Goal: Information Seeking & Learning: Find specific fact

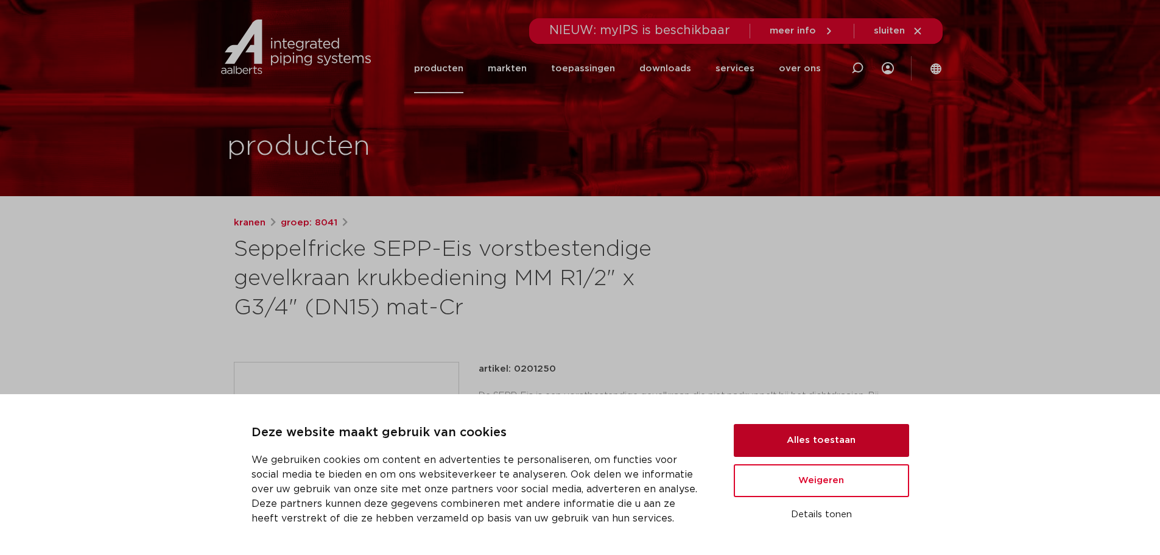
click at [808, 430] on button "Alles toestaan" at bounding box center [821, 440] width 175 height 33
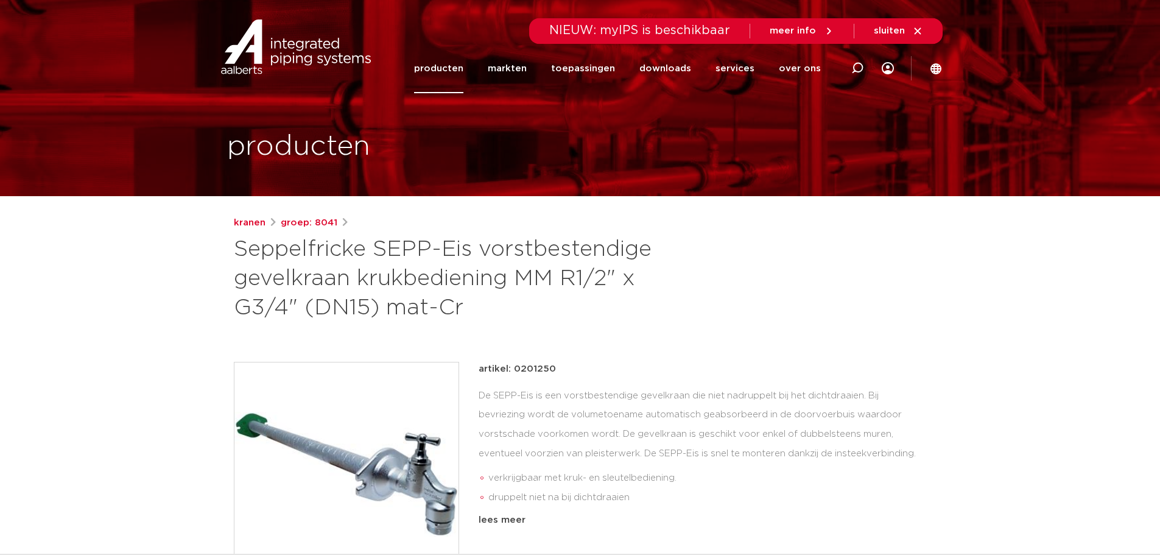
click at [459, 65] on link "producten" at bounding box center [438, 68] width 49 height 49
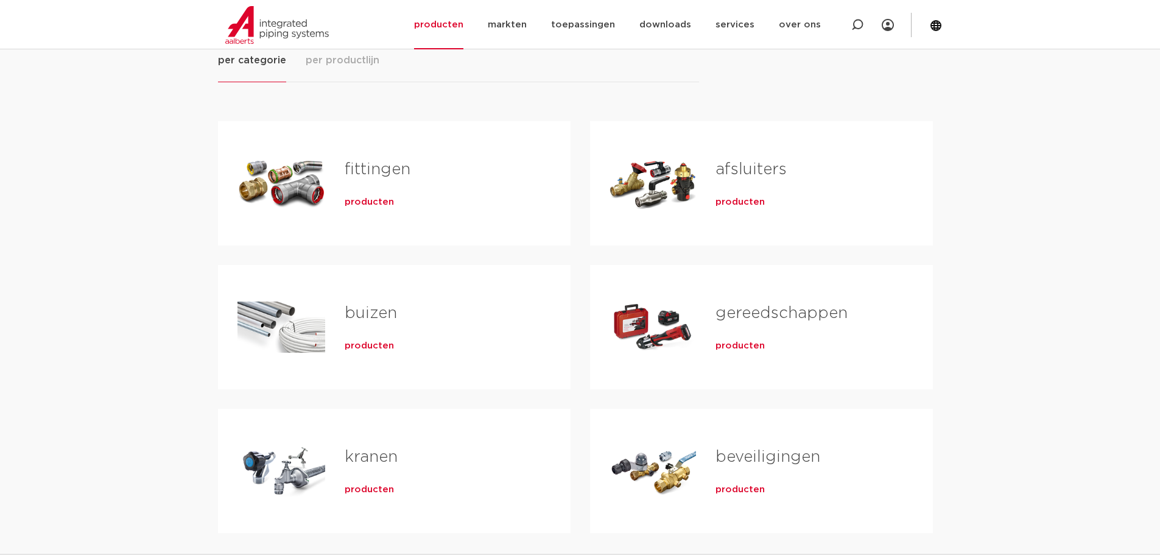
scroll to position [244, 0]
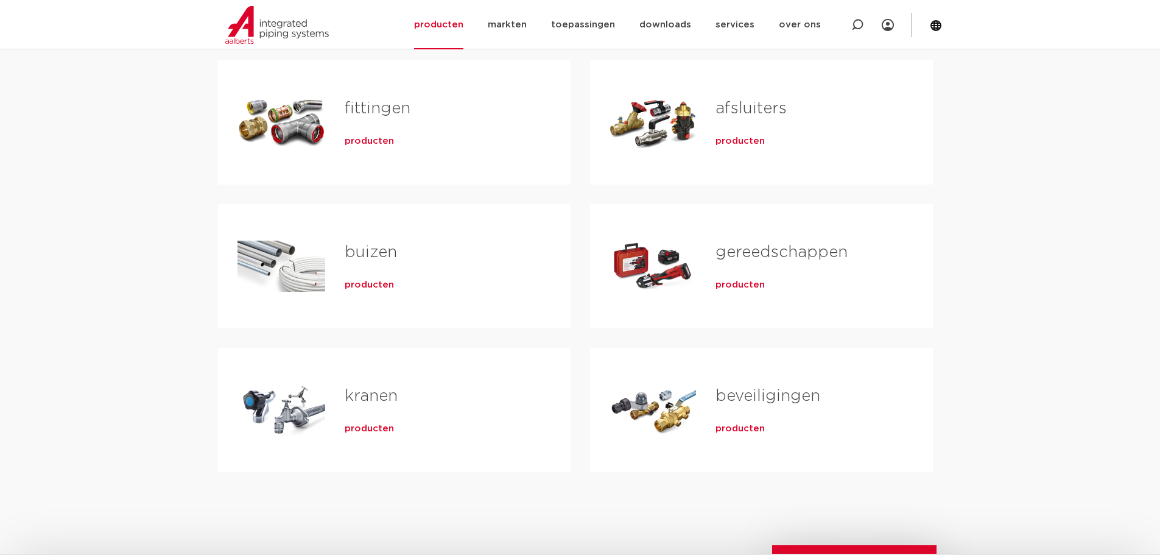
click at [775, 393] on link "beveiligingen" at bounding box center [767, 396] width 105 height 16
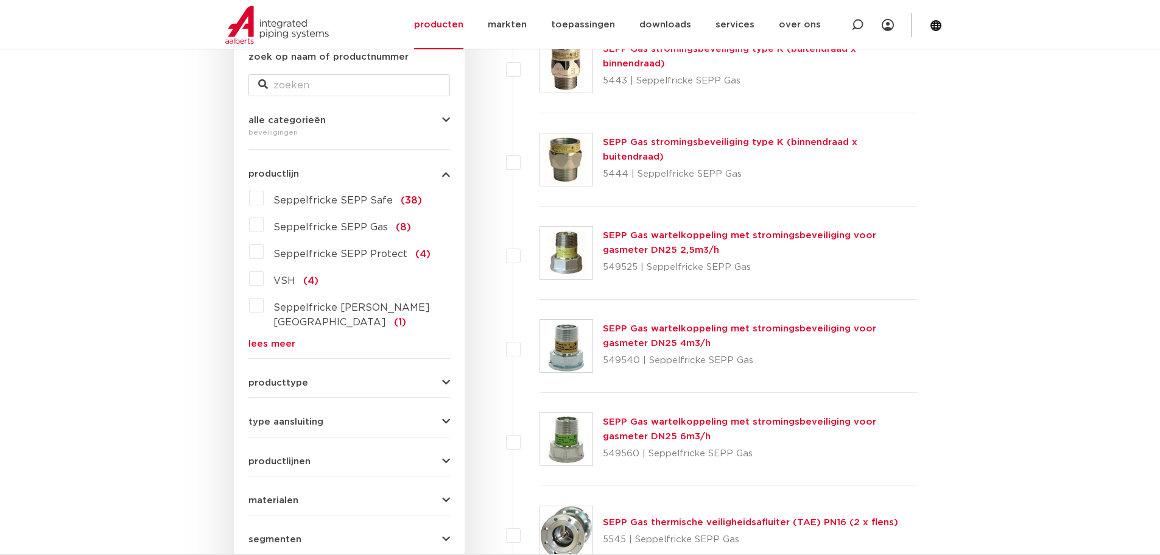
scroll to position [365, 0]
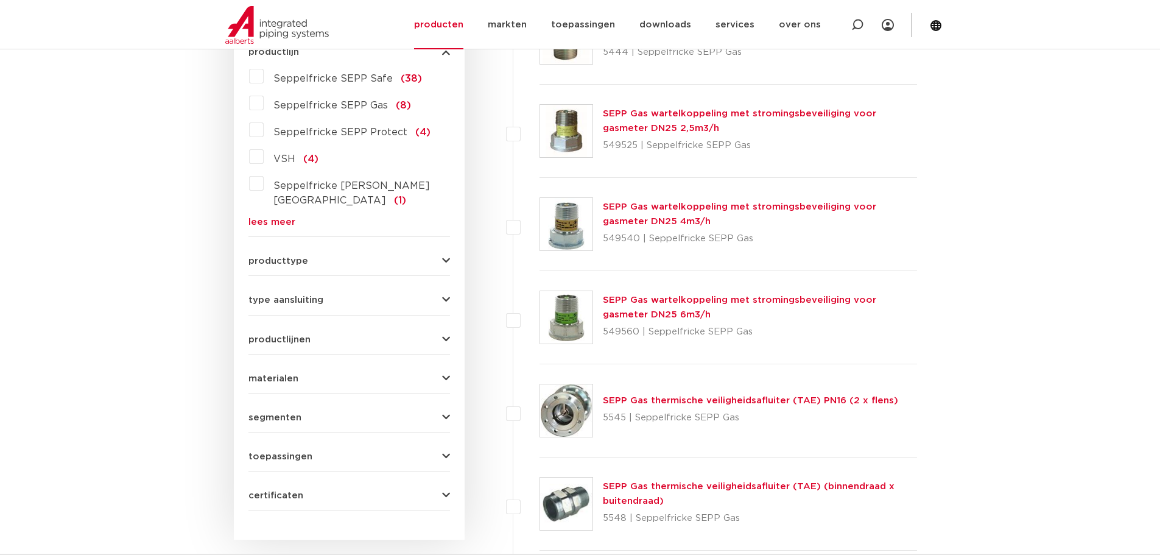
click at [314, 247] on div "producttype veiligheidsventielen (48) beluchters (29) accessoires (afsluiters) …" at bounding box center [349, 256] width 202 height 19
click at [311, 247] on div "producttype veiligheidsventielen (48) beluchters (29) accessoires (afsluiters) …" at bounding box center [349, 256] width 202 height 19
click at [310, 256] on button "producttype" at bounding box center [349, 260] width 202 height 9
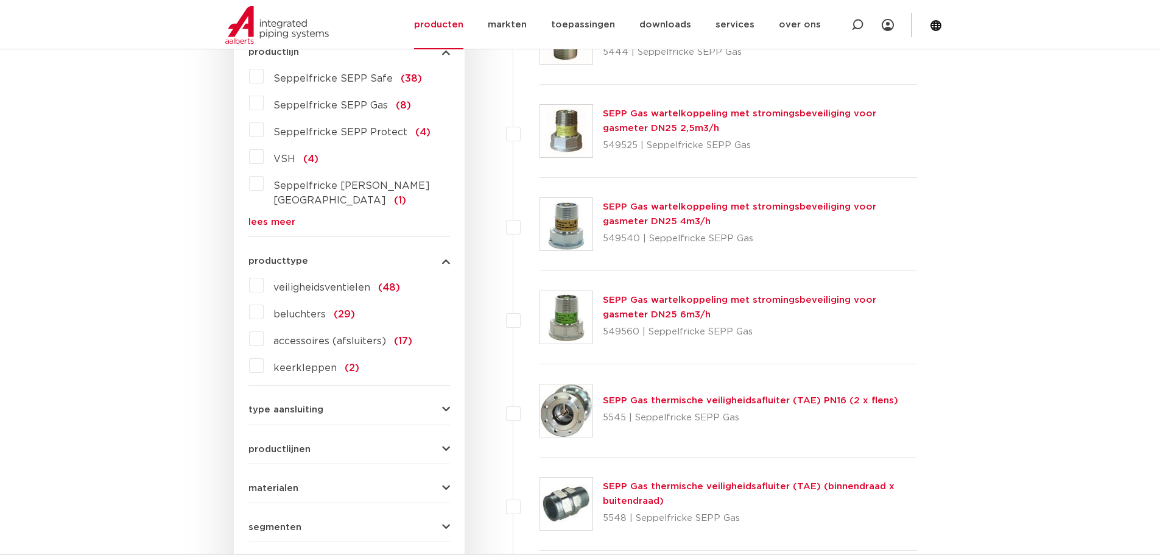
click at [308, 309] on span "beluchters" at bounding box center [299, 314] width 52 height 10
click at [0, 0] on input "beluchters (29)" at bounding box center [0, 0] width 0 height 0
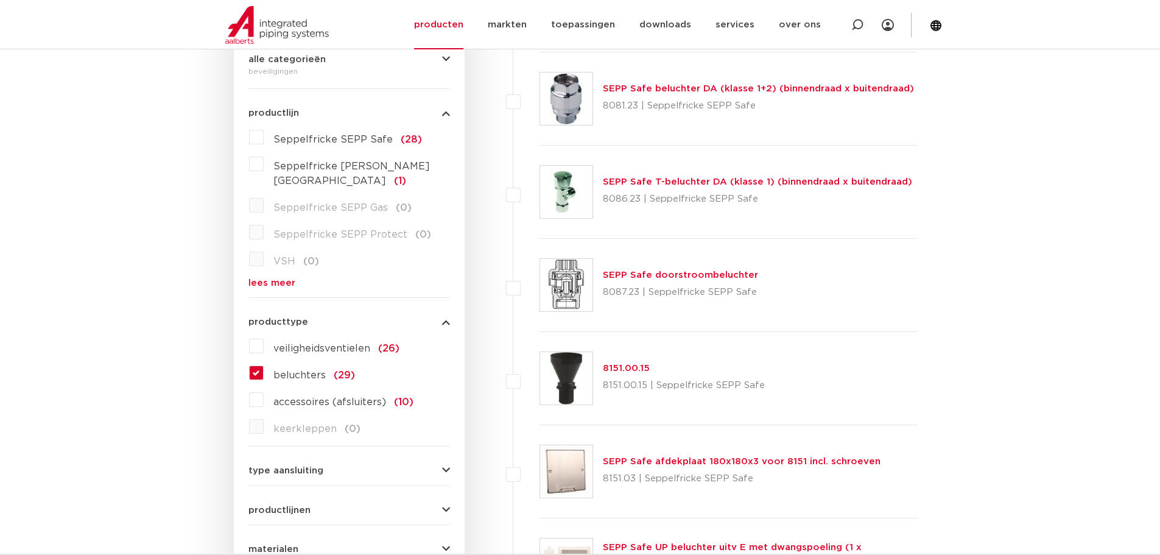
scroll to position [61, 0]
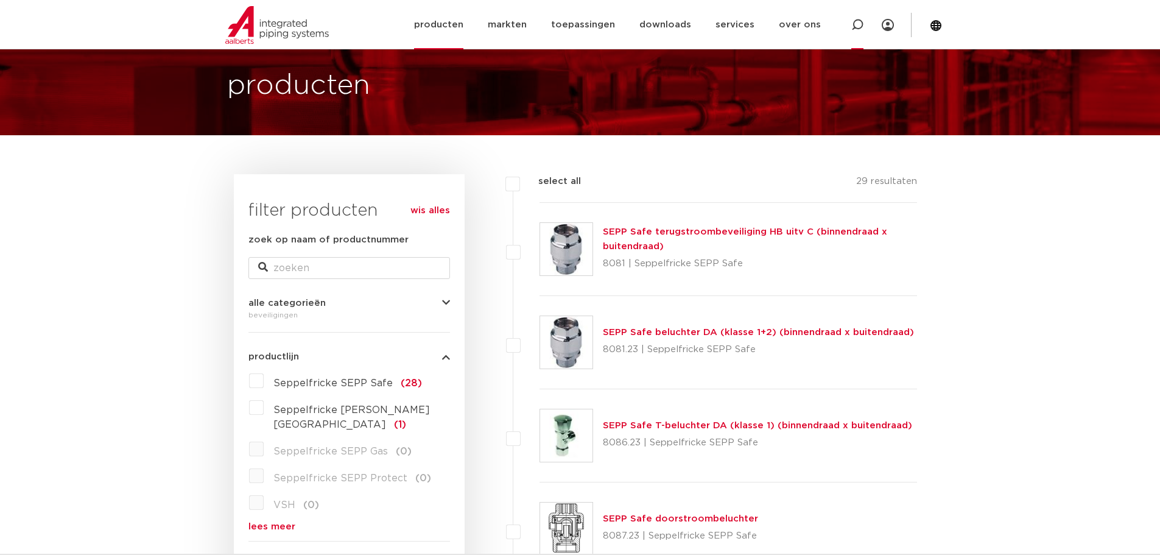
click at [855, 21] on icon at bounding box center [857, 25] width 15 height 15
paste input "8236"
type input "8236"
click button "Zoeken" at bounding box center [0, 0] width 0 height 0
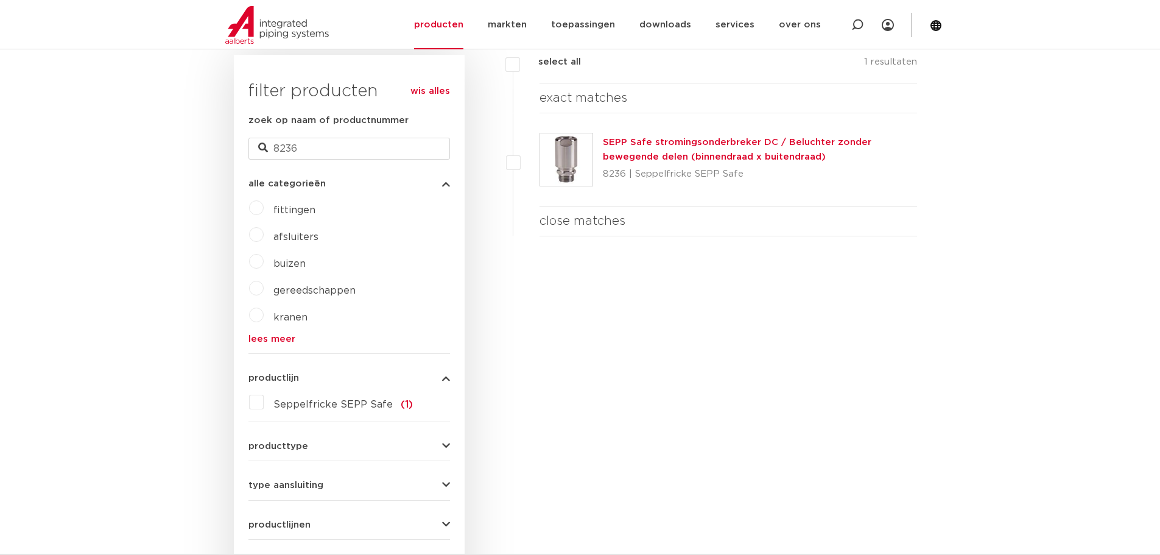
scroll to position [183, 0]
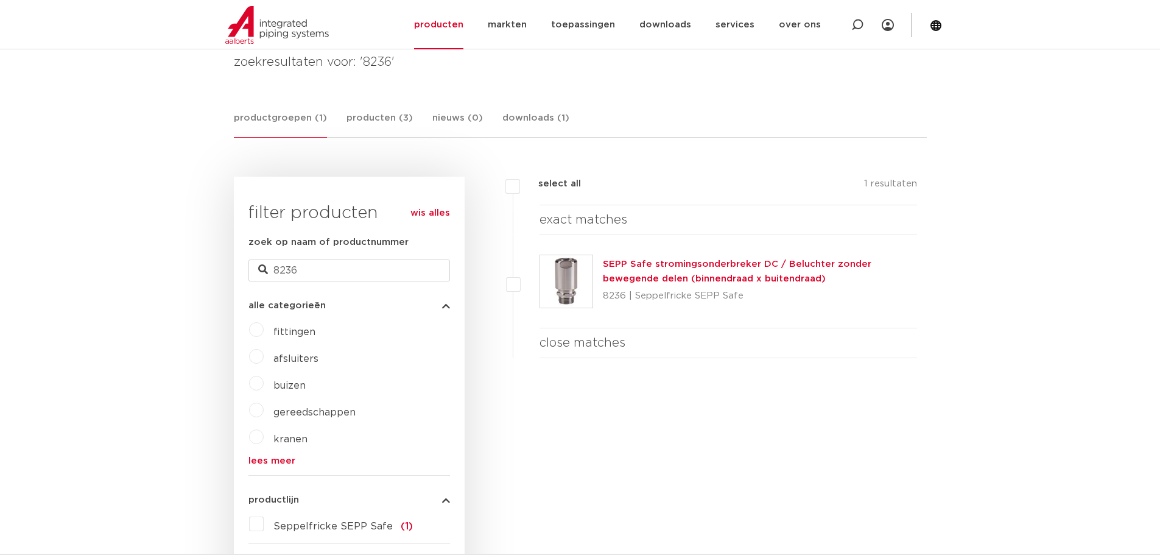
click at [714, 269] on link "SEPP Safe stromingsonderbreker DC / Beluchter zonder bewegende delen (binnendra…" at bounding box center [737, 271] width 269 height 24
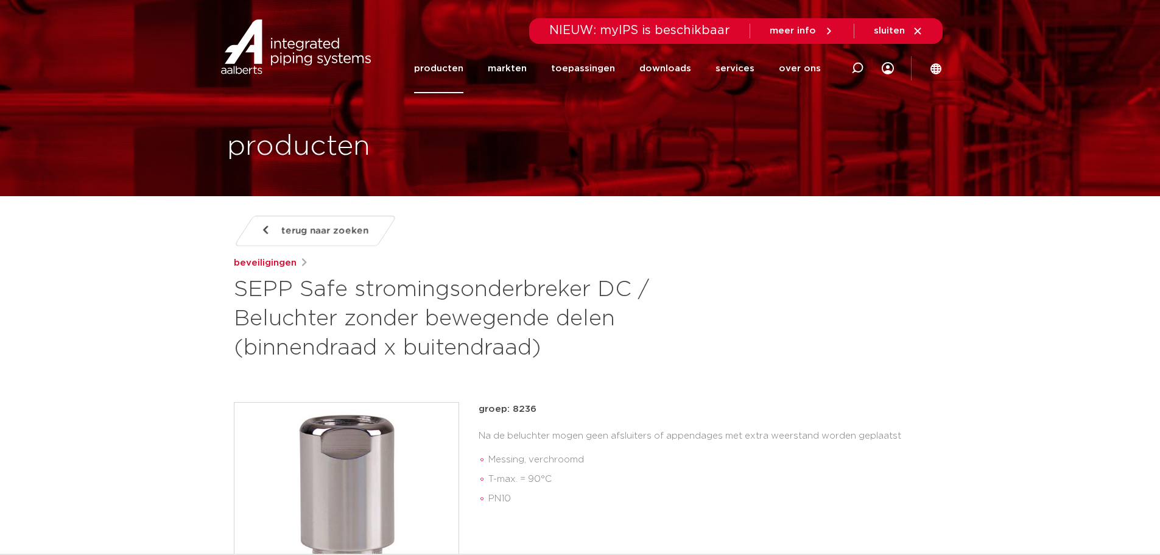
scroll to position [122, 0]
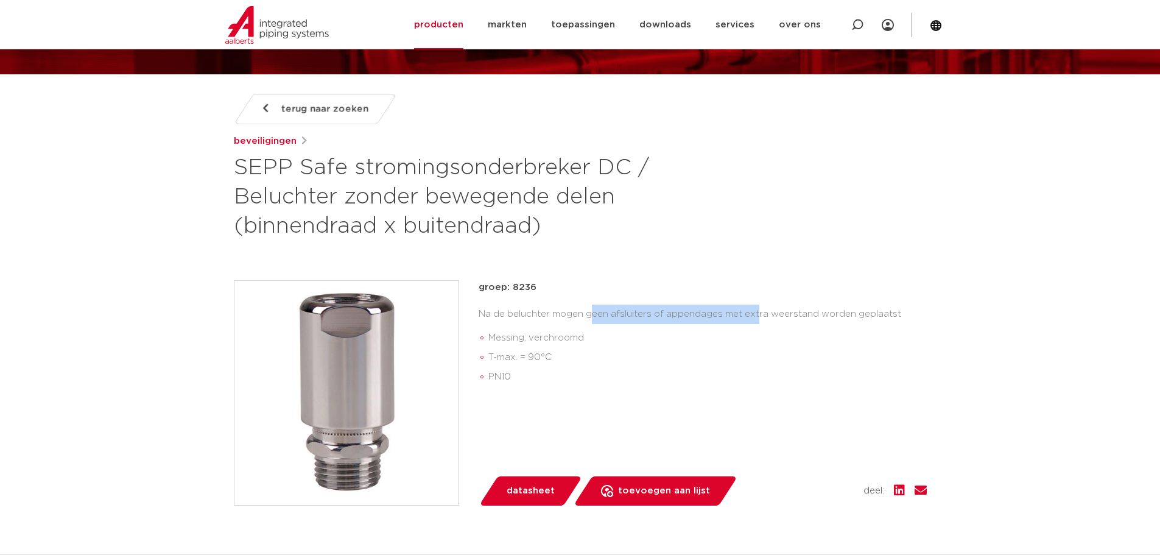
drag, startPoint x: 491, startPoint y: 314, endPoint x: 656, endPoint y: 315, distance: 165.6
click at [656, 315] on div "Na de beluchter mogen geen afsluiters of appendages met extra weerstand worden …" at bounding box center [703, 347] width 448 height 87
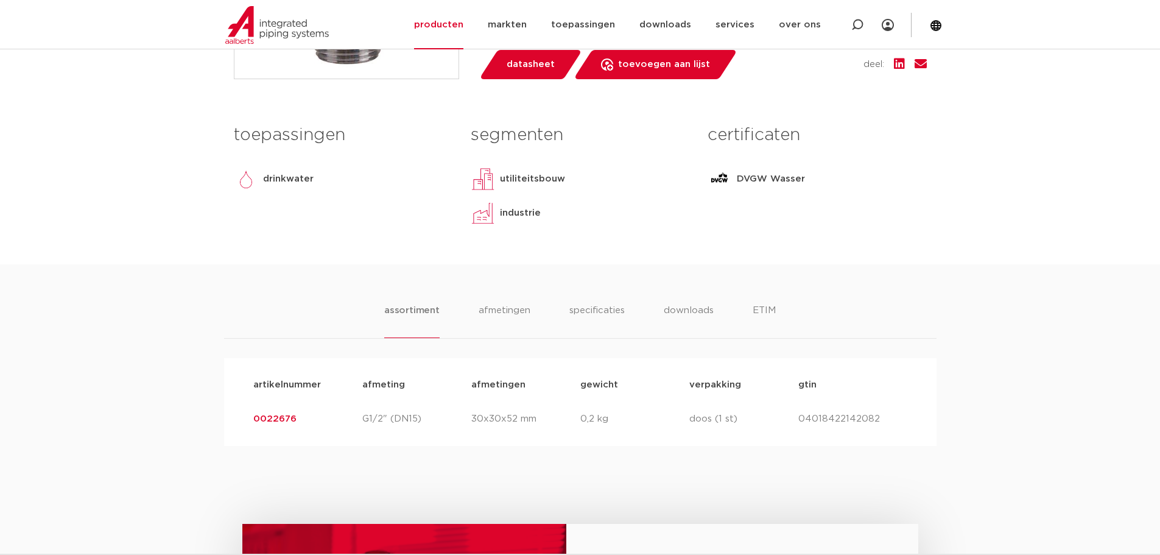
scroll to position [670, 0]
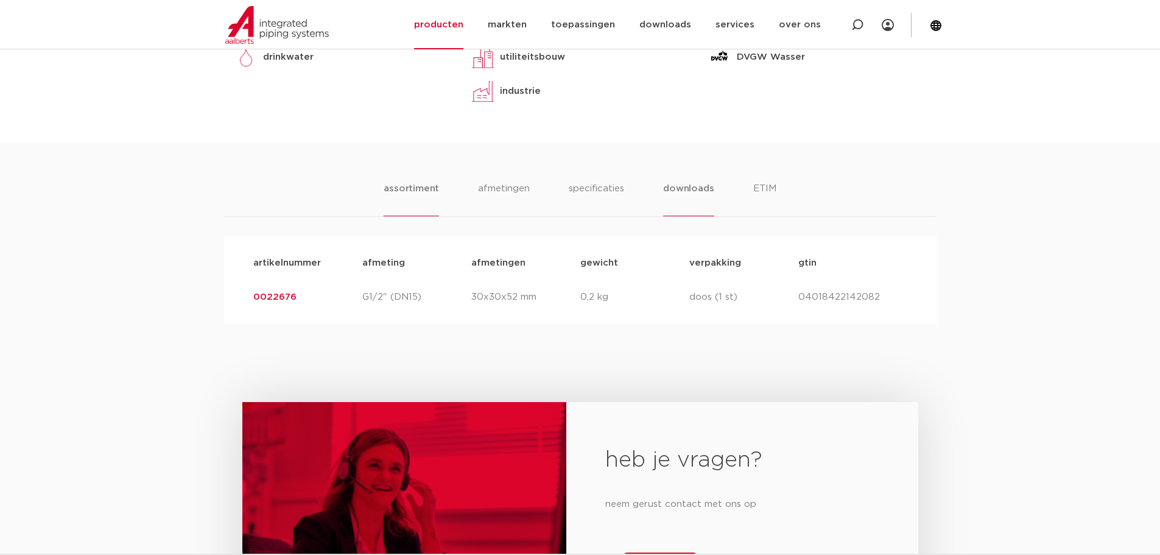
click at [684, 190] on li "downloads" at bounding box center [688, 198] width 51 height 35
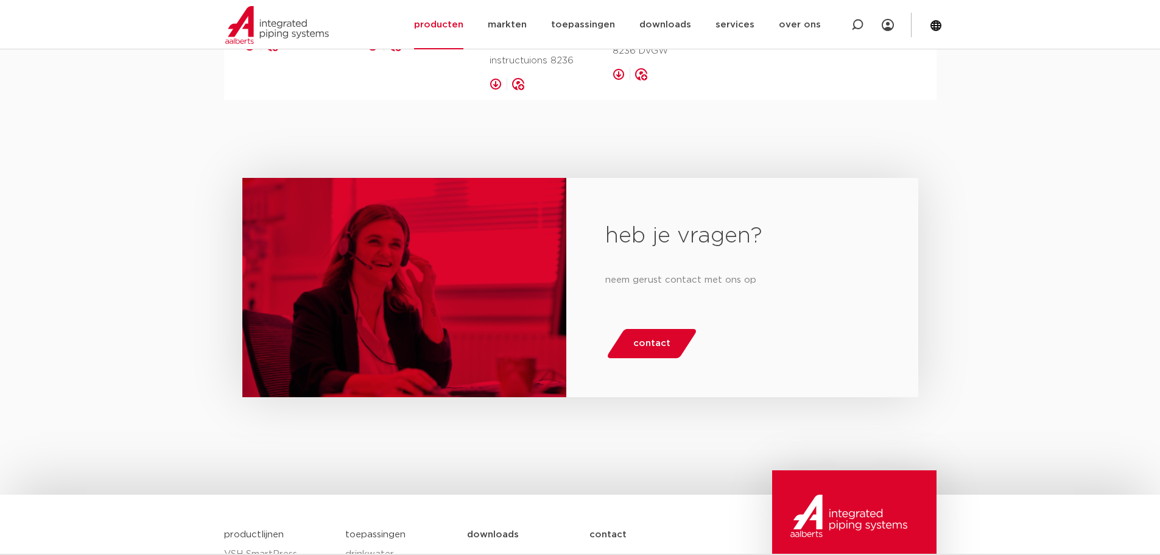
scroll to position [1096, 0]
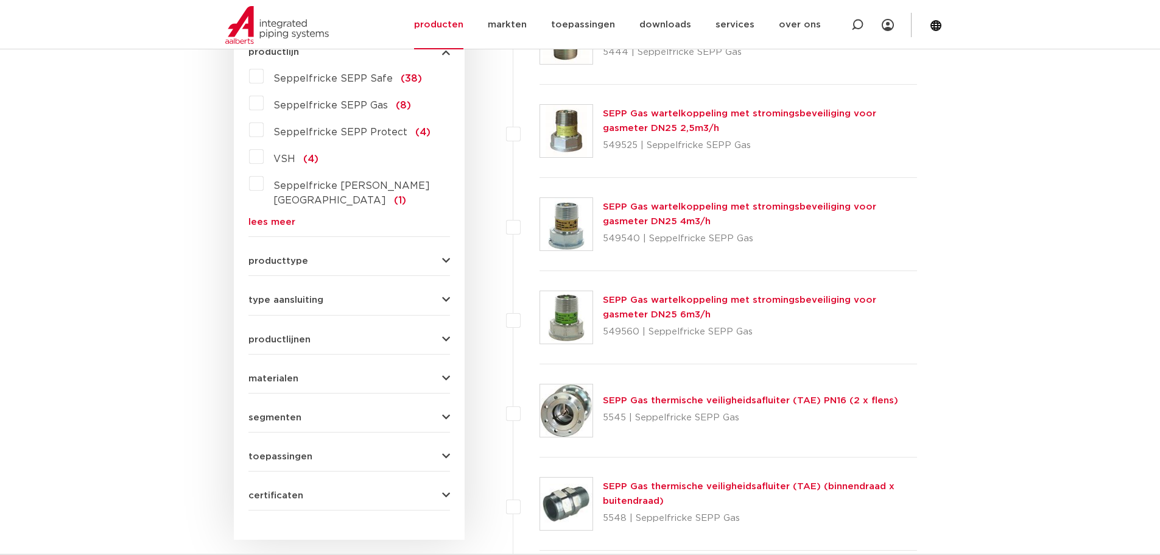
scroll to position [426, 0]
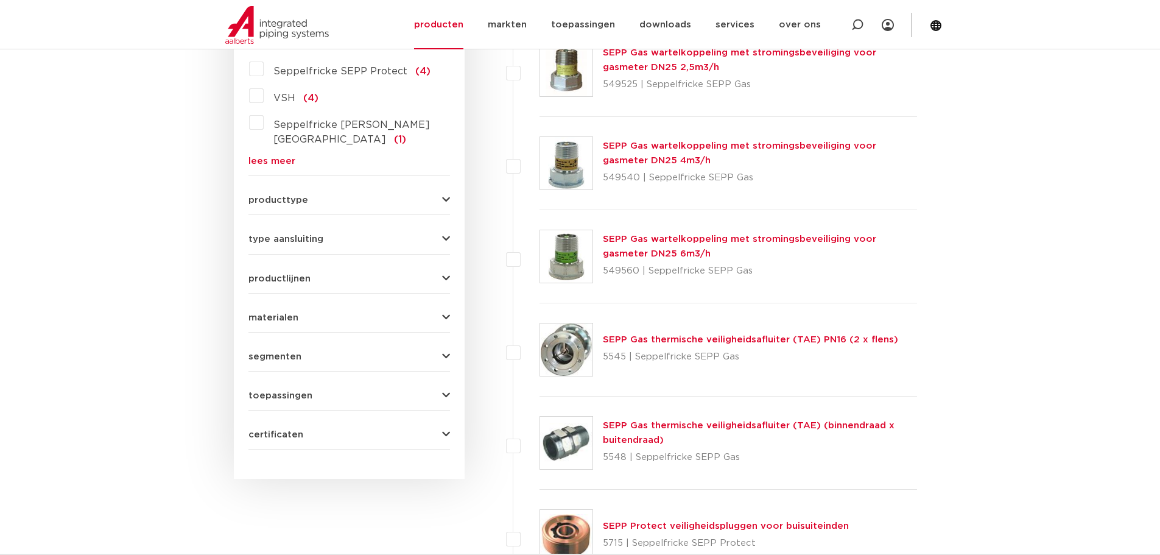
click at [311, 274] on button "productlijnen" at bounding box center [349, 278] width 202 height 9
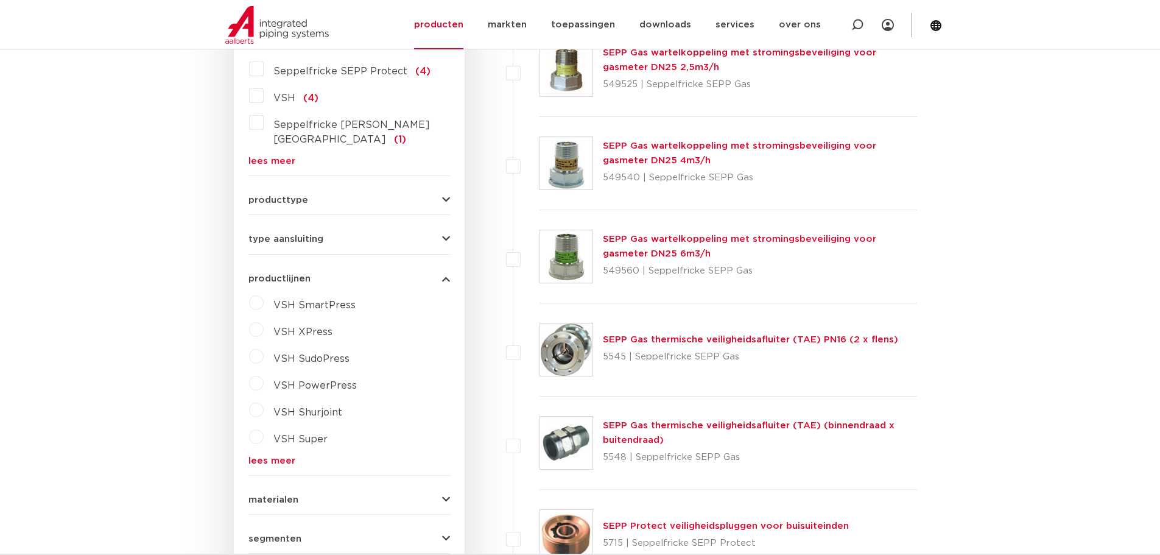
click at [311, 274] on button "productlijnen" at bounding box center [349, 278] width 202 height 9
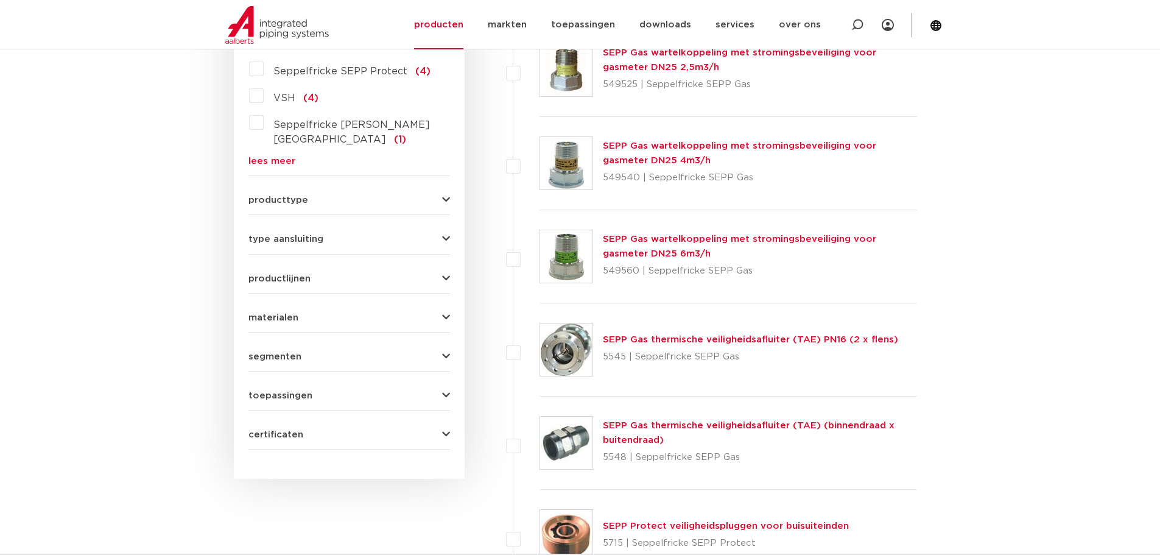
scroll to position [487, 0]
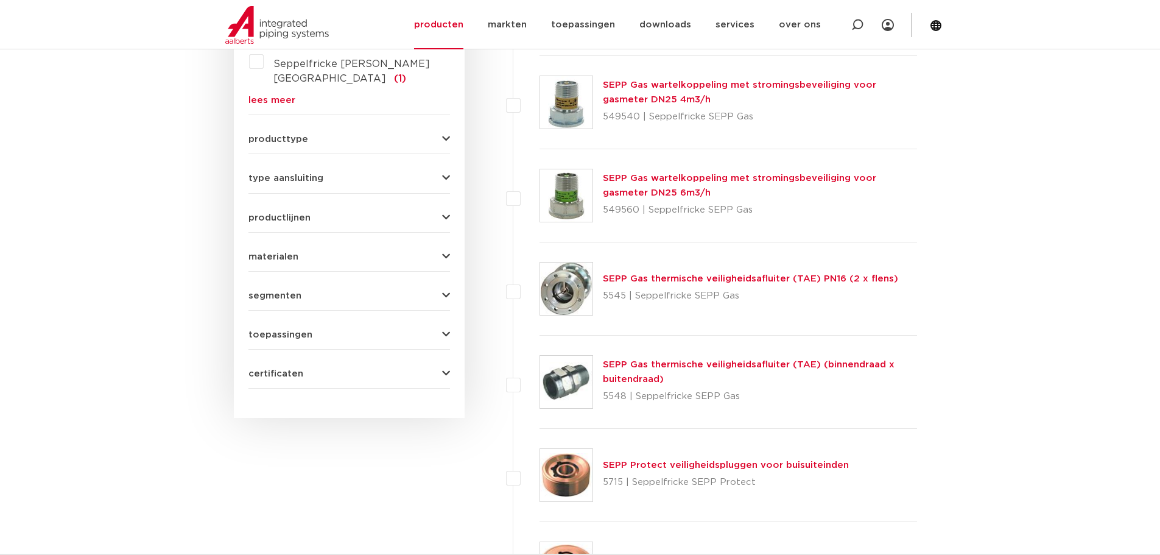
click at [312, 291] on button "segmenten" at bounding box center [349, 295] width 202 height 9
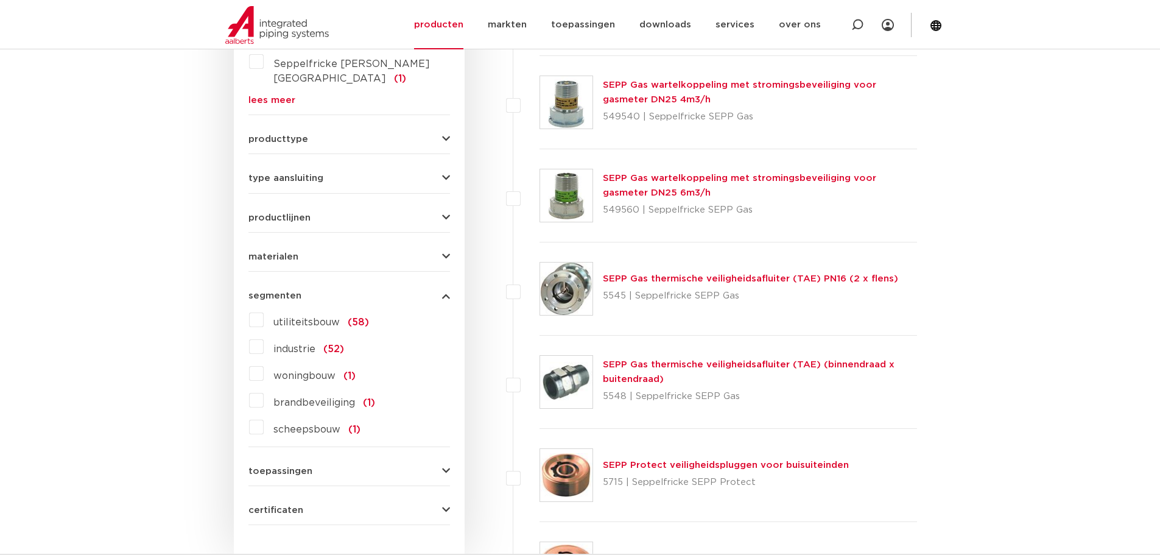
click at [312, 291] on button "segmenten" at bounding box center [349, 295] width 202 height 9
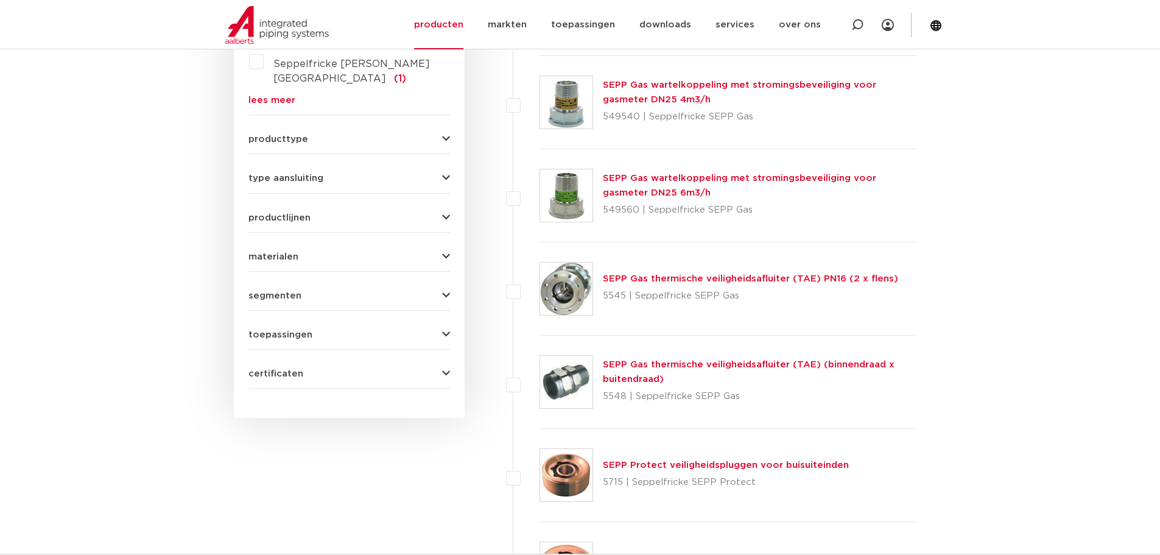
click at [307, 365] on form "zoek op naam of productnummer alle categorieën beveiligingen fittingen afsluite…" at bounding box center [349, 97] width 202 height 582
click at [307, 369] on button "certificaten" at bounding box center [349, 373] width 202 height 9
click at [282, 449] on span "KIWA" at bounding box center [287, 454] width 29 height 10
click at [0, 0] on input "KIWA (4)" at bounding box center [0, 0] width 0 height 0
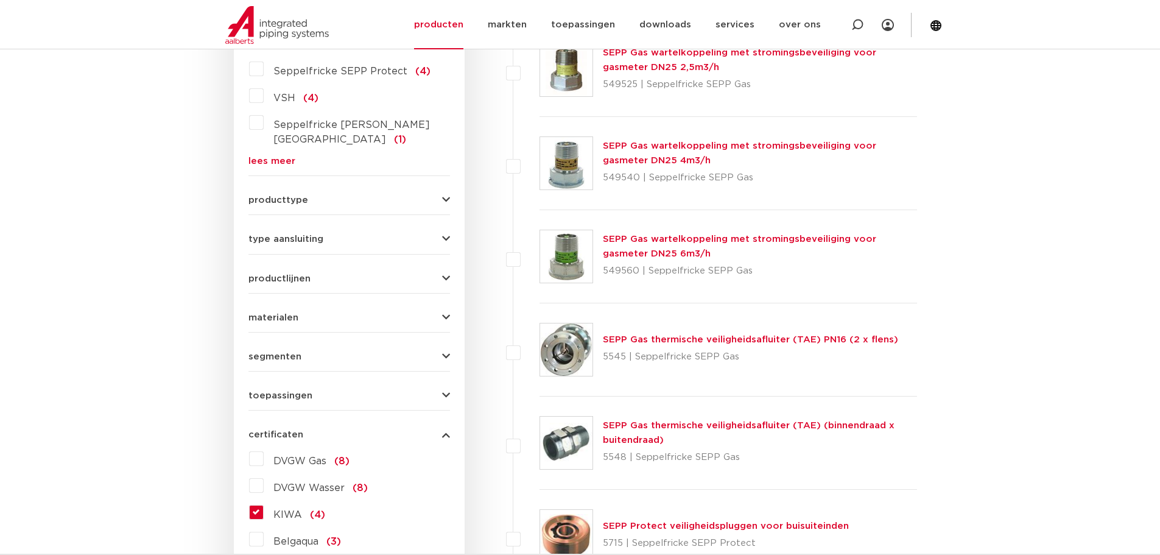
scroll to position [365, 0]
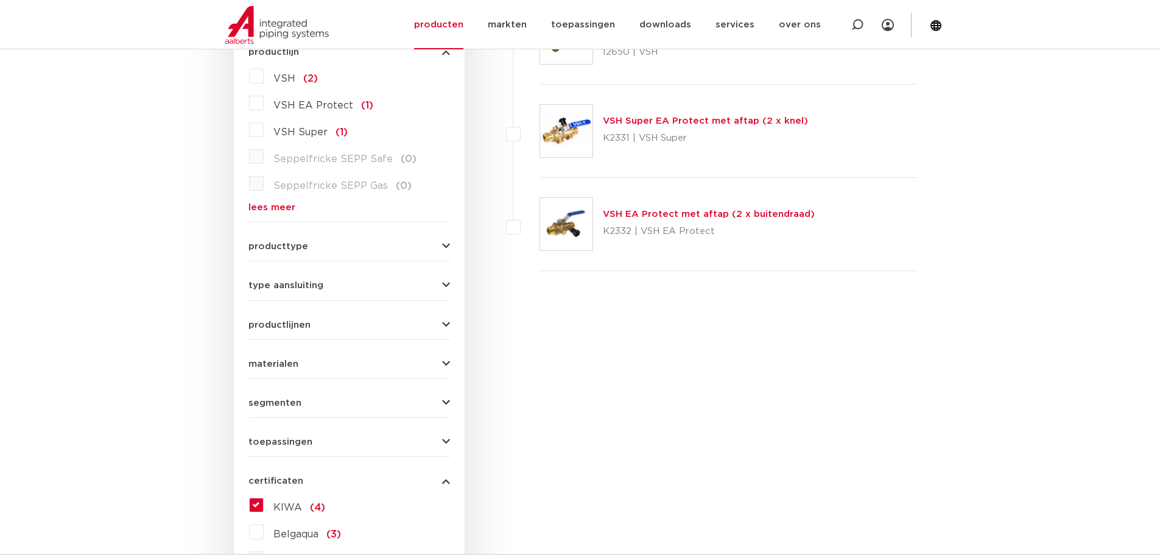
scroll to position [487, 0]
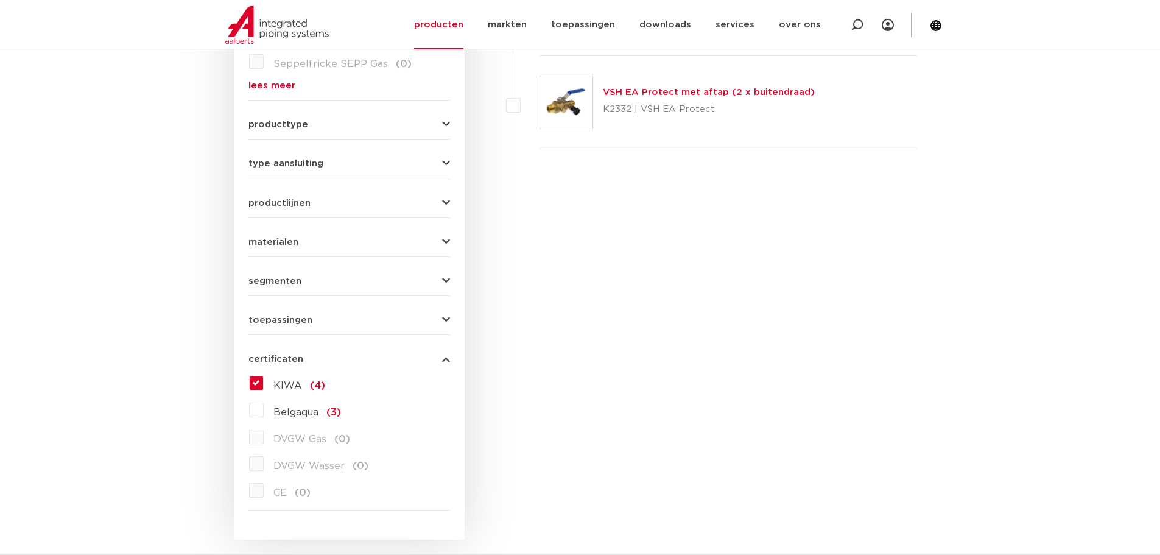
click at [290, 378] on label "KIWA (4)" at bounding box center [294, 382] width 61 height 19
click at [0, 0] on input "KIWA (4)" at bounding box center [0, 0] width 0 height 0
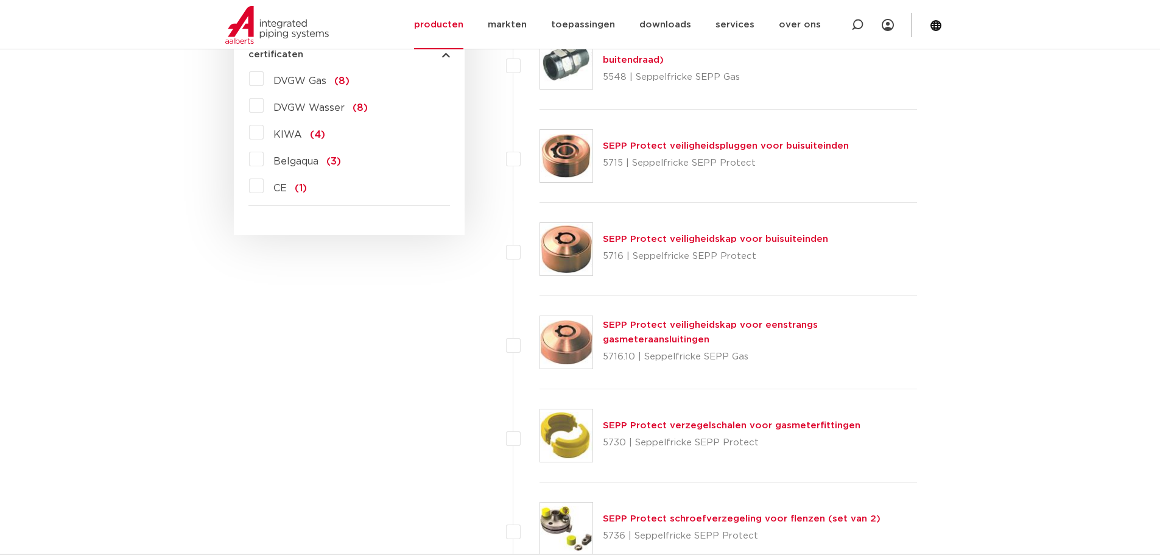
scroll to position [4706, 0]
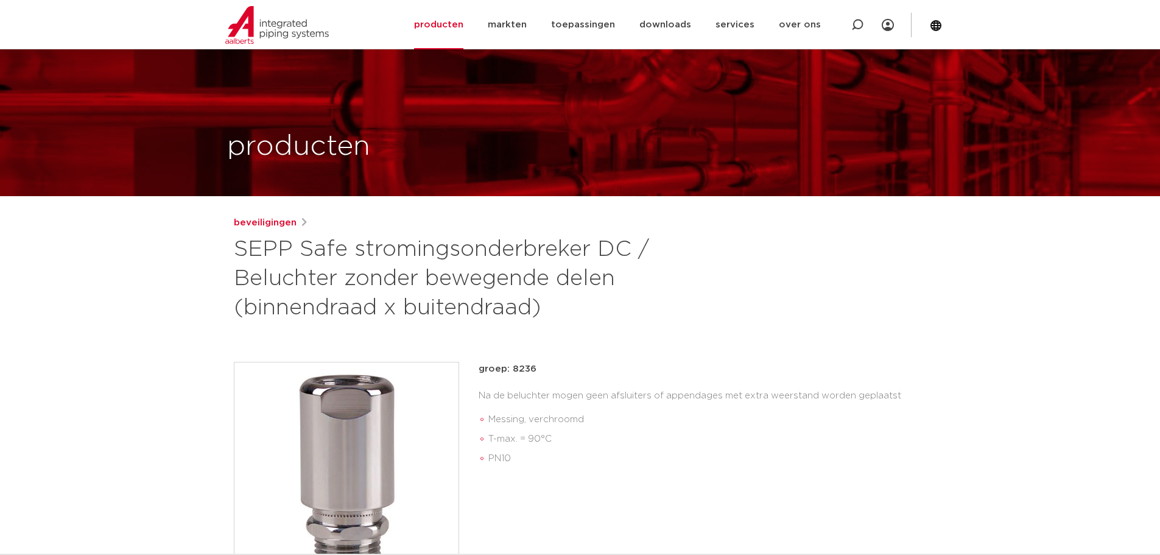
scroll to position [61, 0]
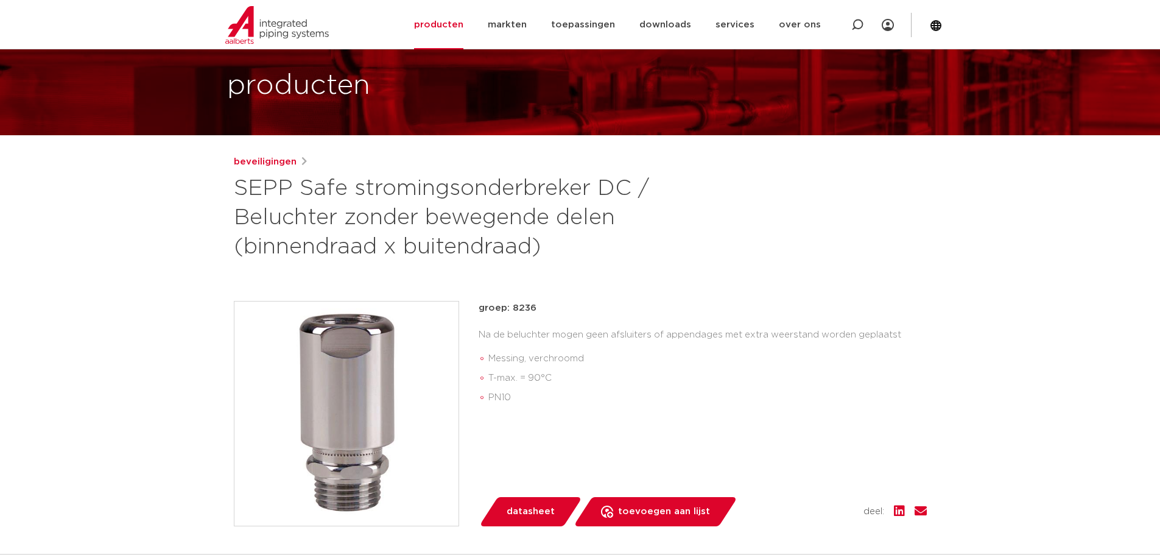
click at [525, 307] on p "groep: 8236" at bounding box center [703, 308] width 448 height 15
click at [550, 282] on div "beveiligingen SEPP Safe stromingsonderbreker DC / Beluchter zonder bewegende de…" at bounding box center [580, 433] width 712 height 557
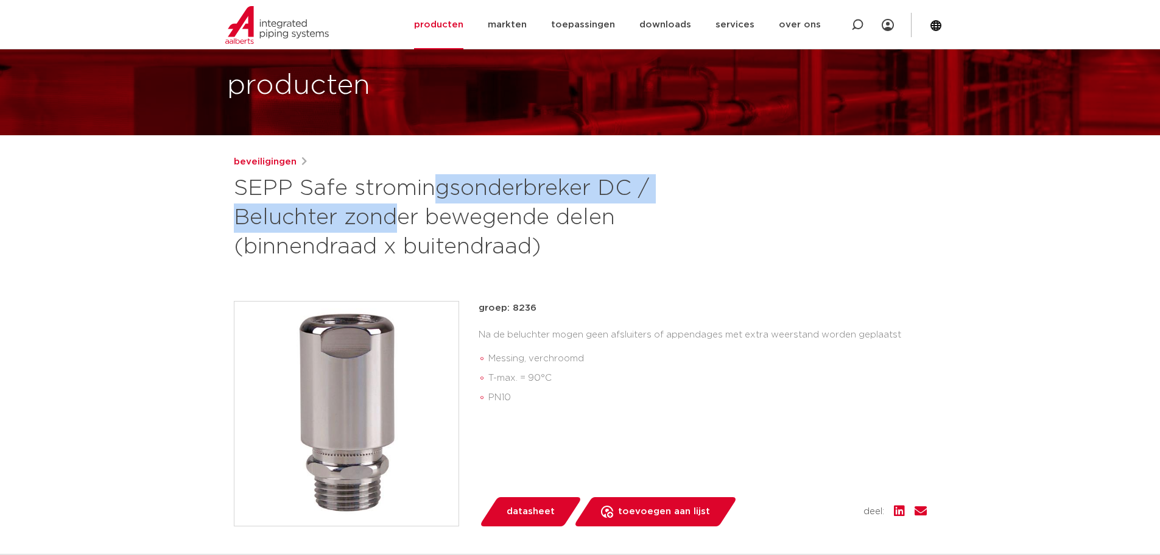
drag, startPoint x: 230, startPoint y: 190, endPoint x: 633, endPoint y: 178, distance: 403.3
click at [633, 178] on div "beveiligingen SEPP Safe stromingsonderbreker DC / Beluchter zonder bewegende de…" at bounding box center [580, 433] width 712 height 557
click at [618, 177] on h1 "SEPP Safe stromingsonderbreker DC / Beluchter zonder bewegende delen (binnendra…" at bounding box center [462, 218] width 457 height 88
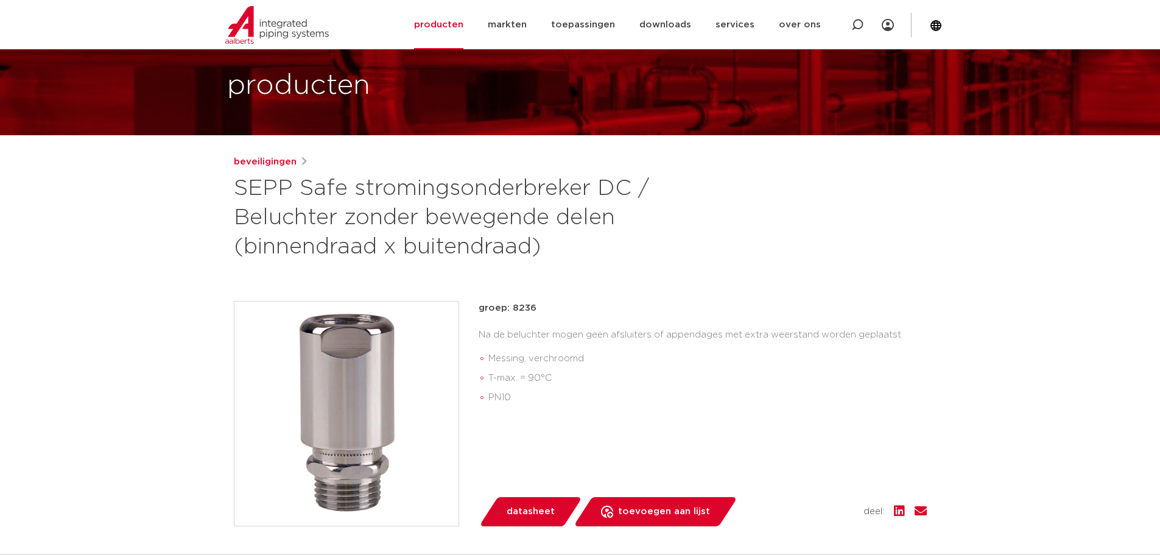
drag, startPoint x: 541, startPoint y: 307, endPoint x: 512, endPoint y: 307, distance: 29.2
click at [512, 307] on p "groep: 8236" at bounding box center [703, 308] width 448 height 15
copy p "8236"
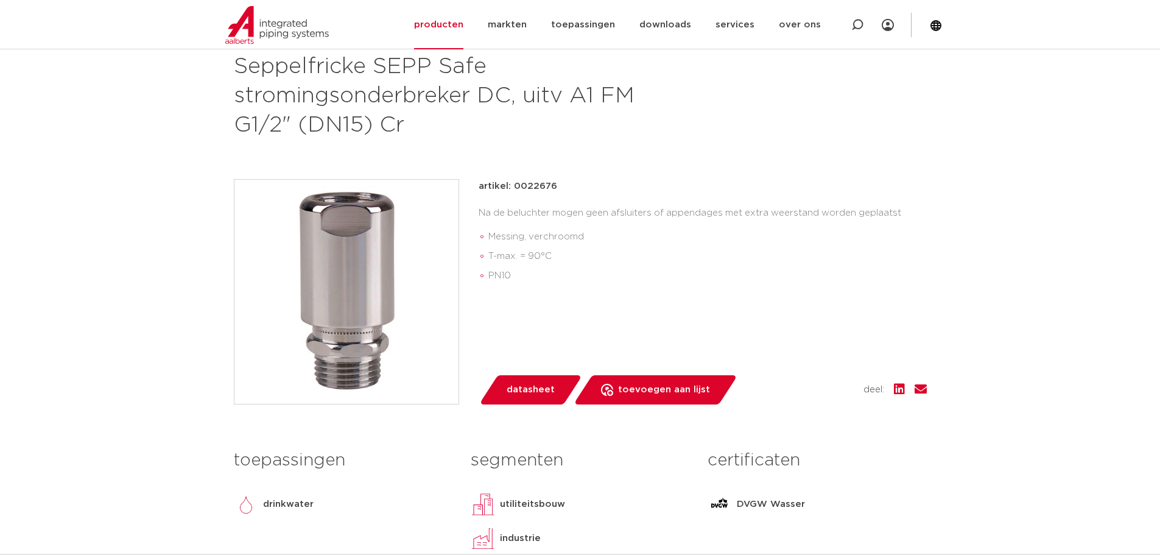
scroll to position [244, 0]
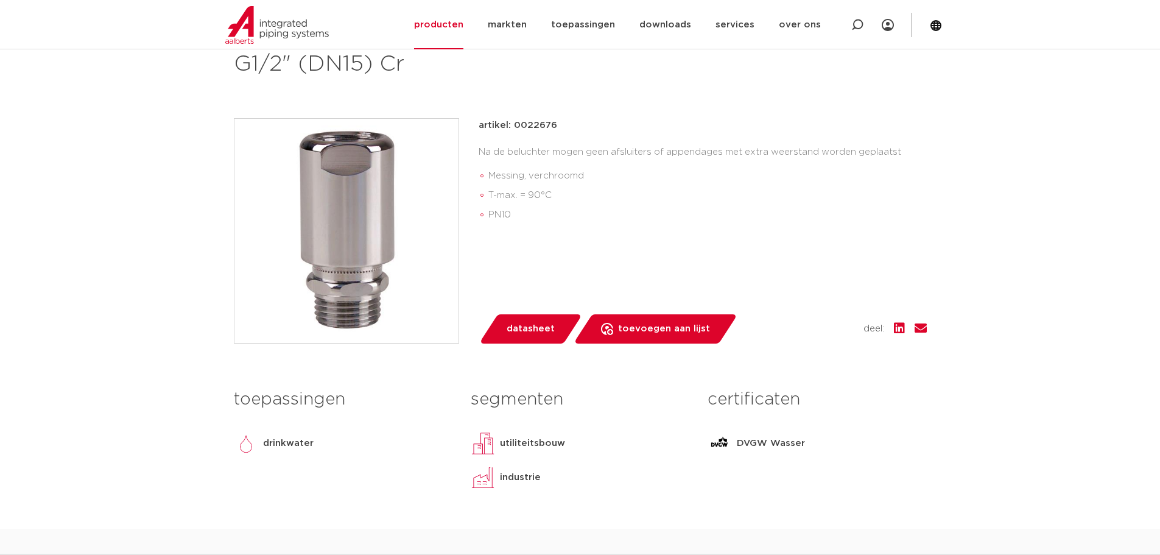
drag, startPoint x: 568, startPoint y: 128, endPoint x: 515, endPoint y: 124, distance: 53.1
click at [515, 124] on div "artikel: 0022676" at bounding box center [703, 125] width 448 height 15
copy p "0022676"
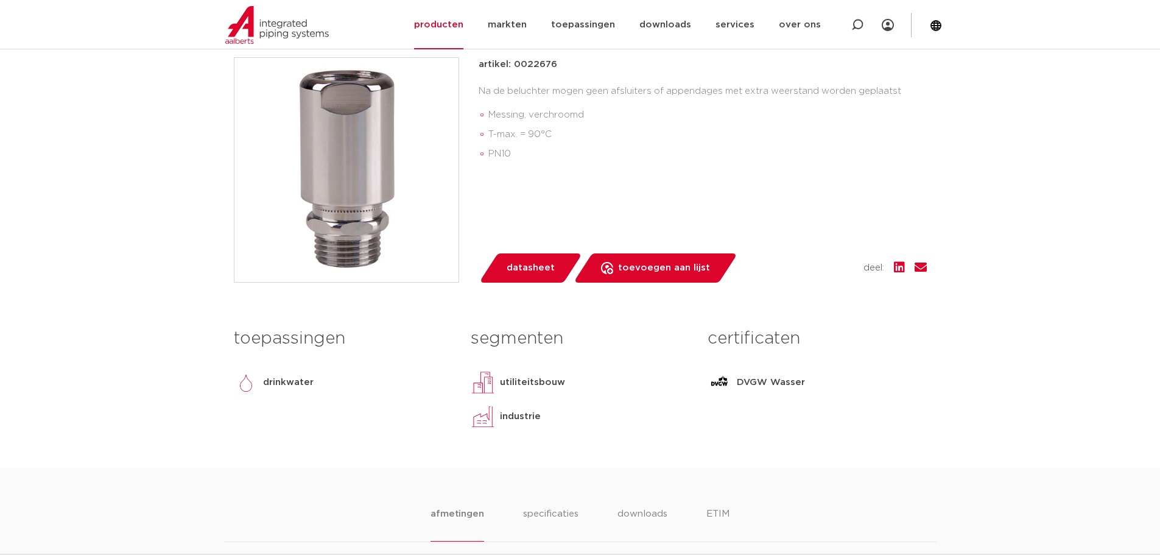
scroll to position [61, 0]
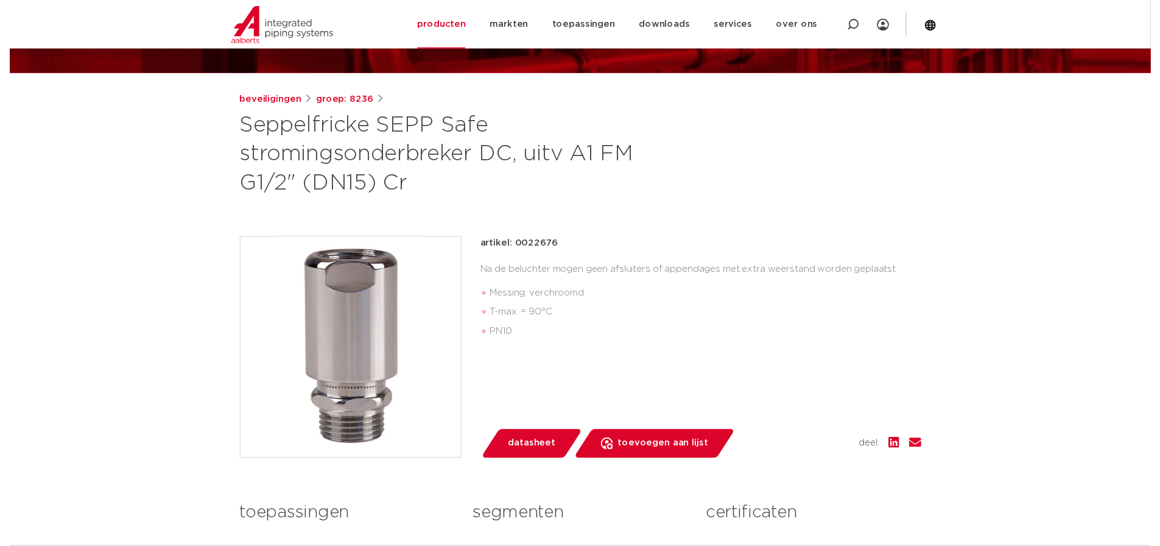
scroll to position [244, 0]
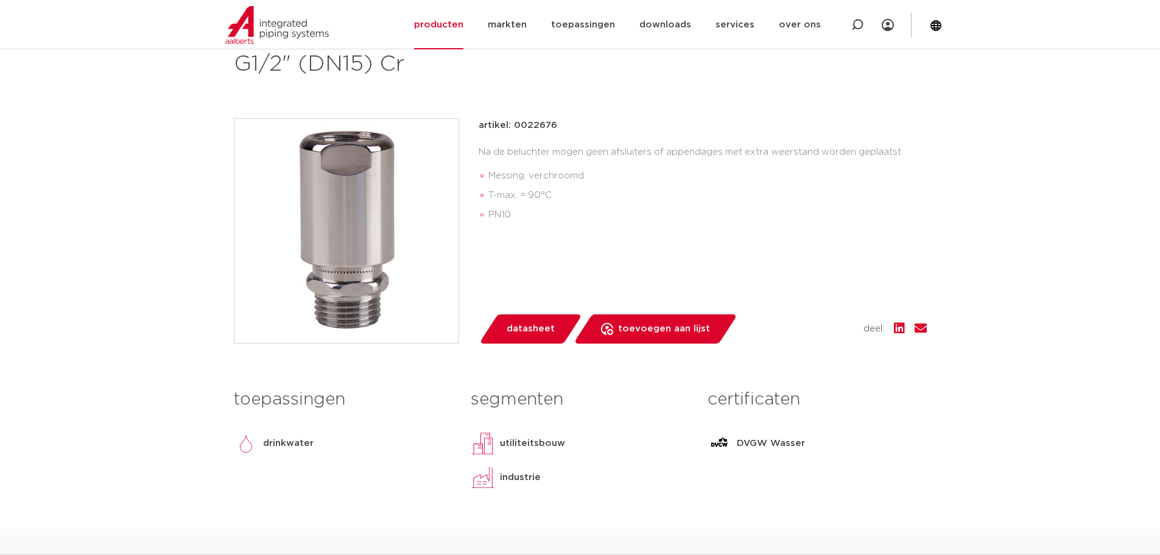
click at [523, 322] on span "datasheet" at bounding box center [531, 328] width 48 height 19
